Goal: Complete application form

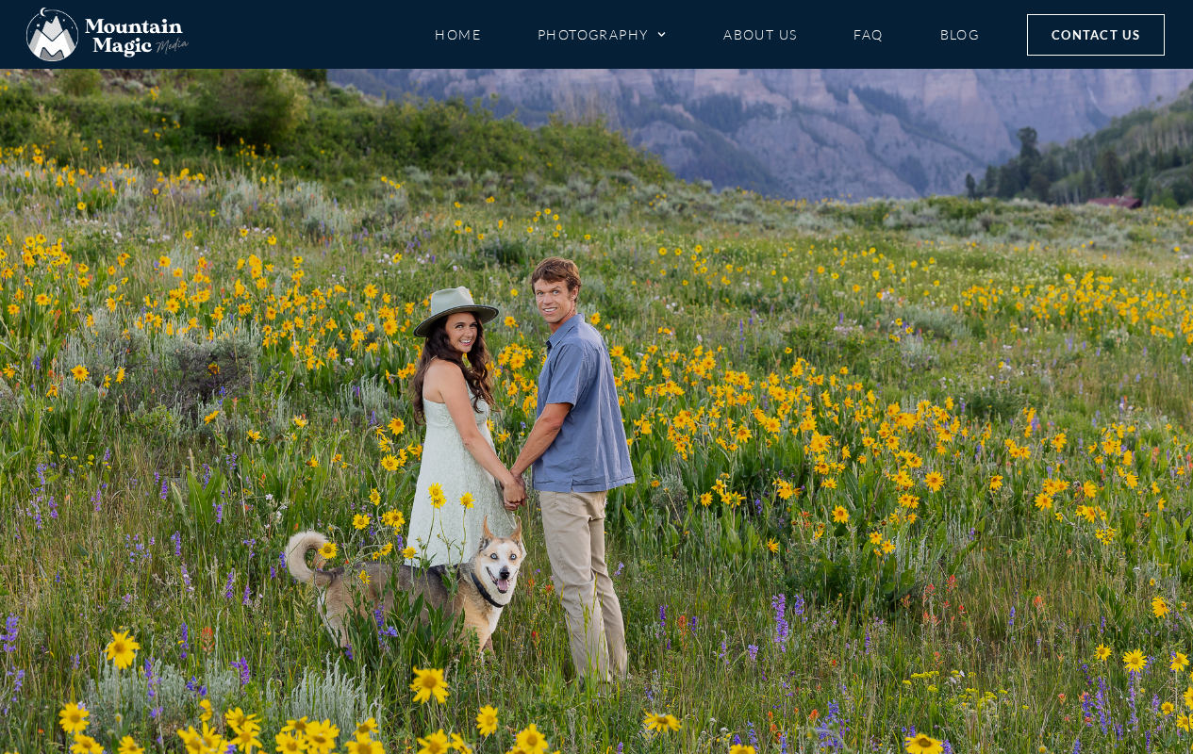
scroll to position [996, 0]
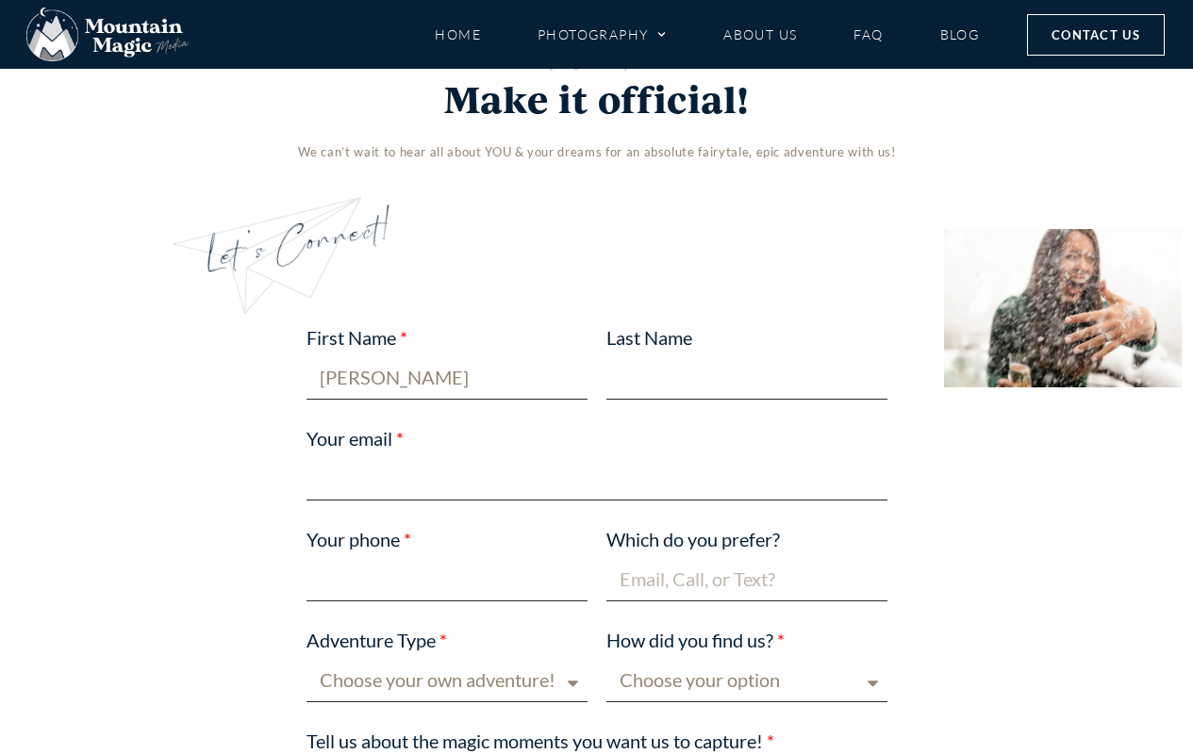
type input "[PERSON_NAME]"
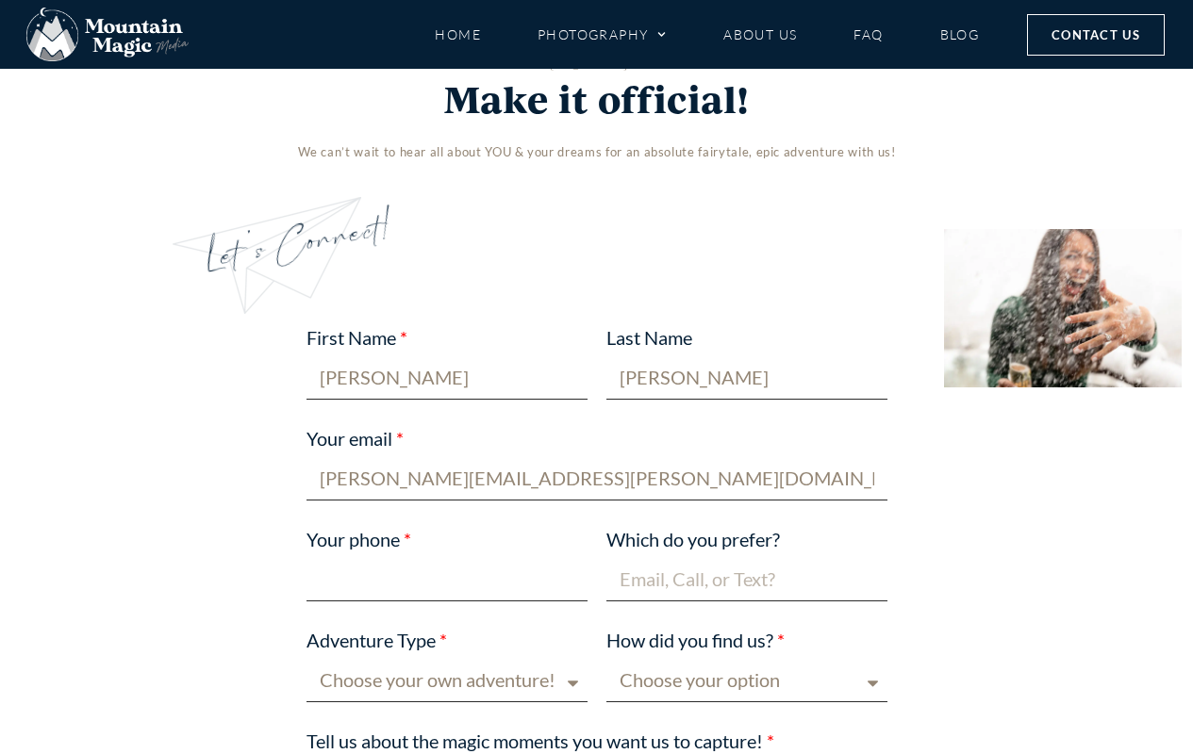
type input "[PERSON_NAME][EMAIL_ADDRESS][PERSON_NAME][DOMAIN_NAME]"
type input "[PHONE_NUMBER]"
type input "[PERSON_NAME][EMAIL_ADDRESS][PERSON_NAME][DOMAIN_NAME]"
select select "Elopement"
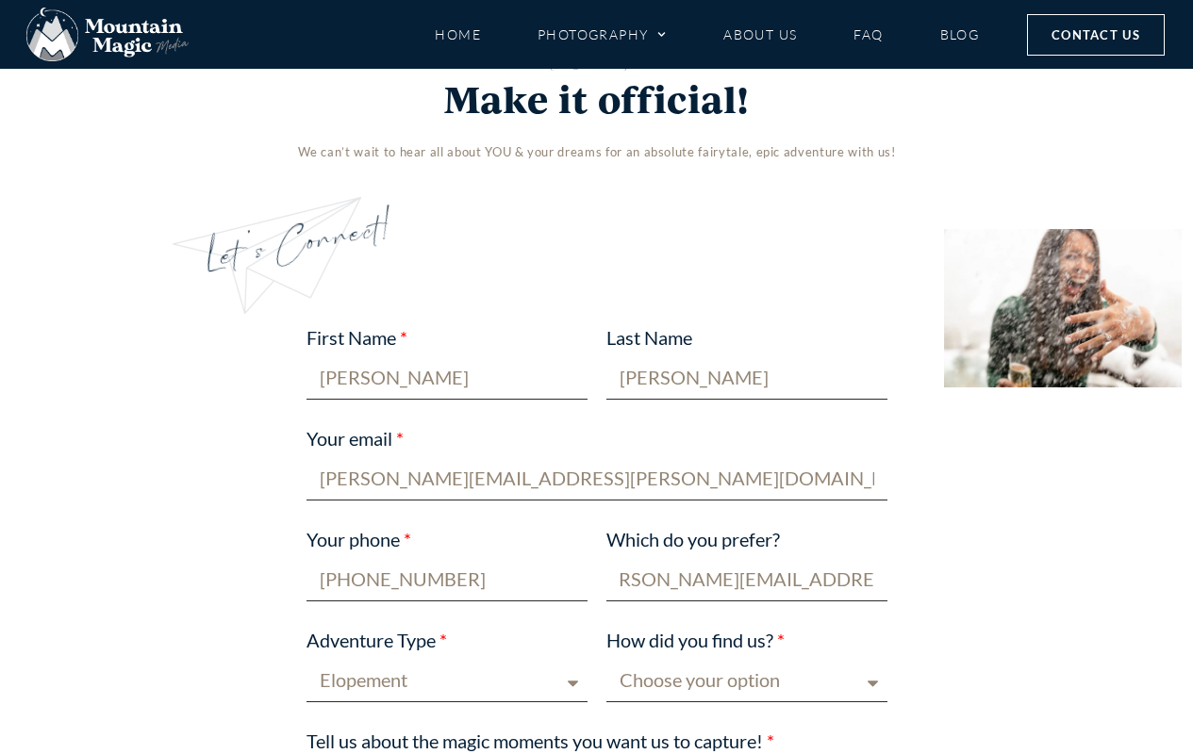
scroll to position [0, 0]
select select "Other"
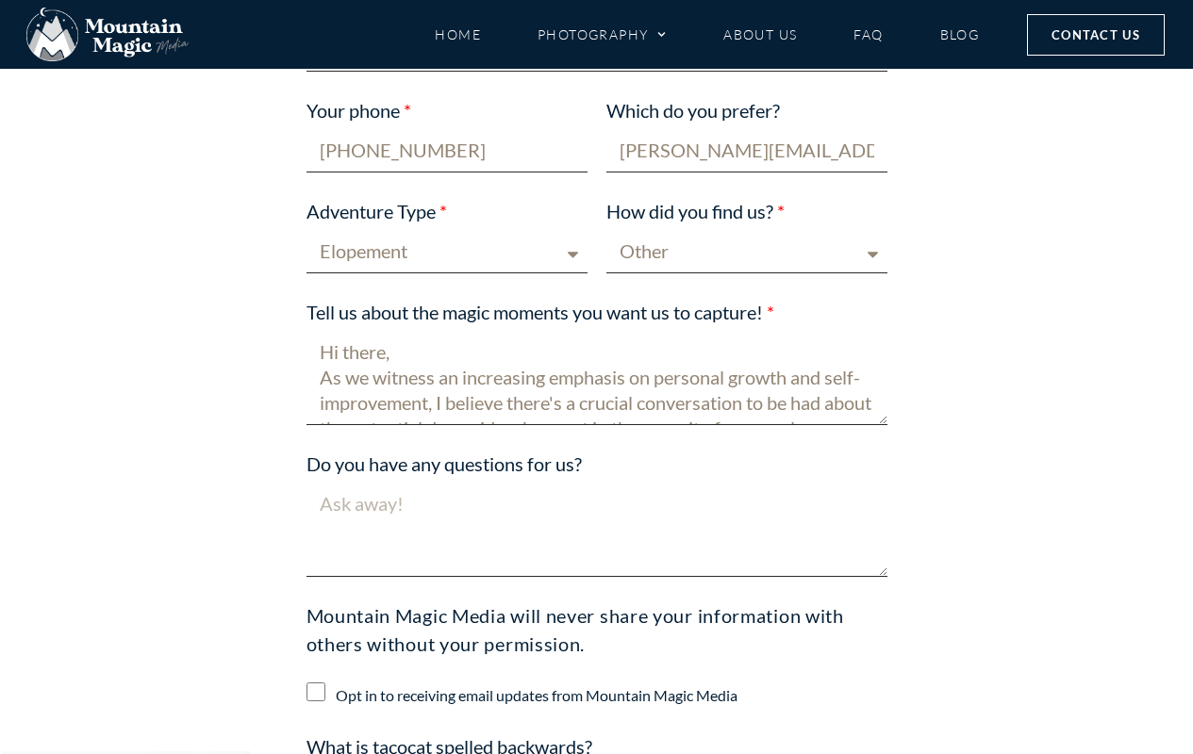
scroll to position [524, 0]
type textarea "Hi there, As we witness an increasing emphasis on personal growth and self-impr…"
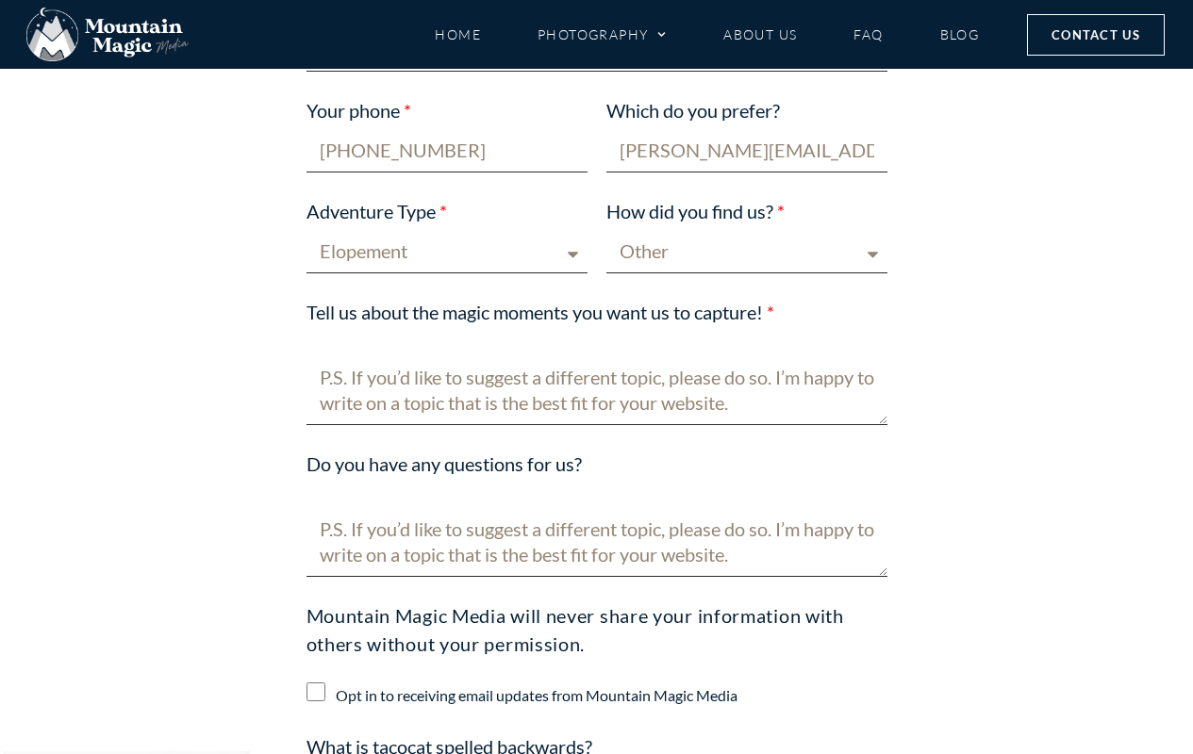
scroll to position [1903, 0]
